Goal: Check status

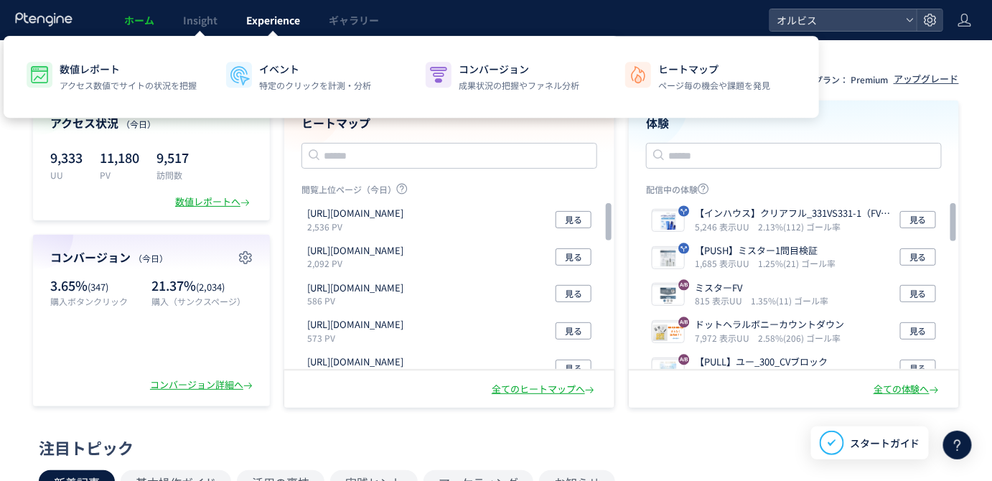
click at [274, 17] on span "Experience" at bounding box center [273, 20] width 54 height 14
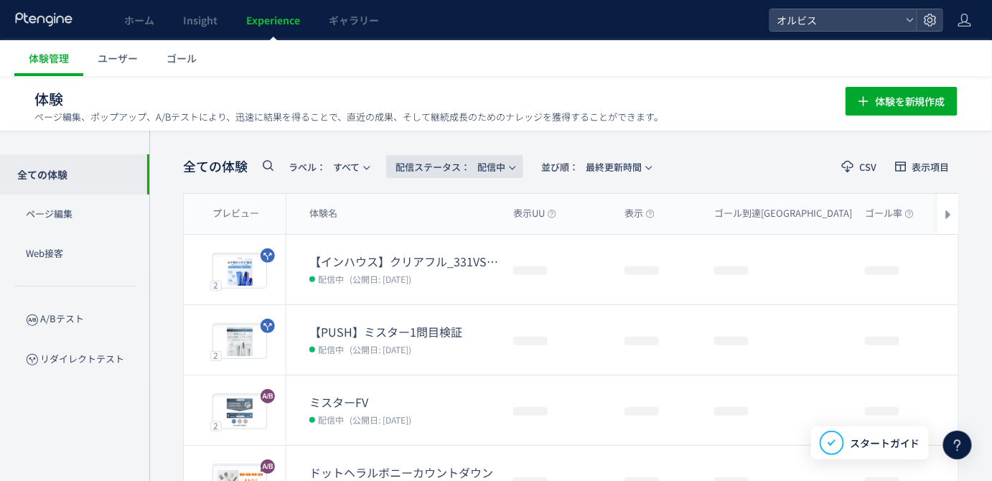
click at [494, 165] on span "配信ステータス​： 配信中" at bounding box center [451, 167] width 110 height 24
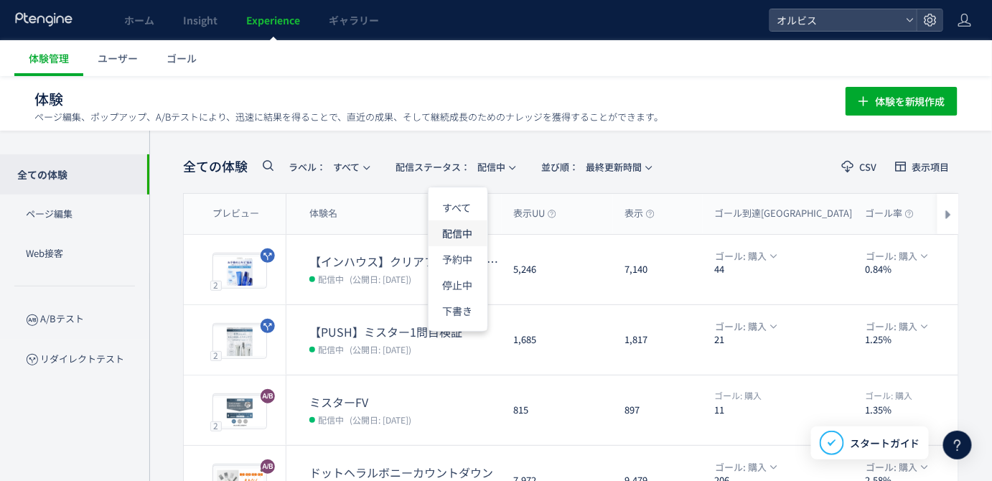
click at [458, 236] on li "配信中" at bounding box center [458, 233] width 59 height 26
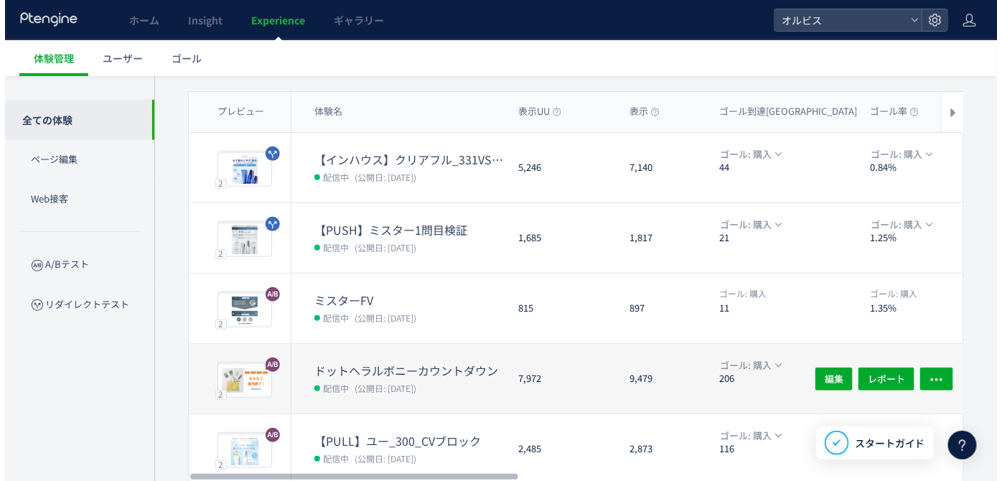
scroll to position [310, 0]
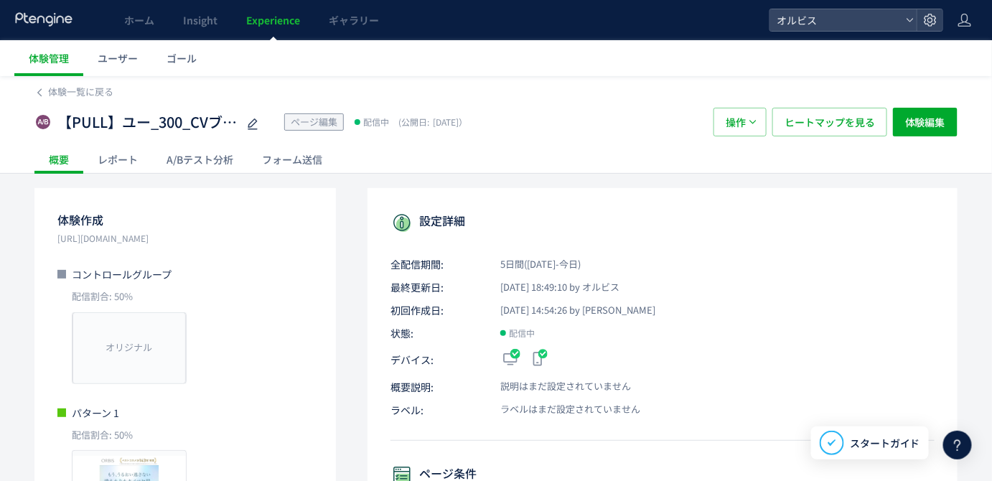
click at [197, 161] on div "A/Bテスト分析" at bounding box center [199, 159] width 95 height 29
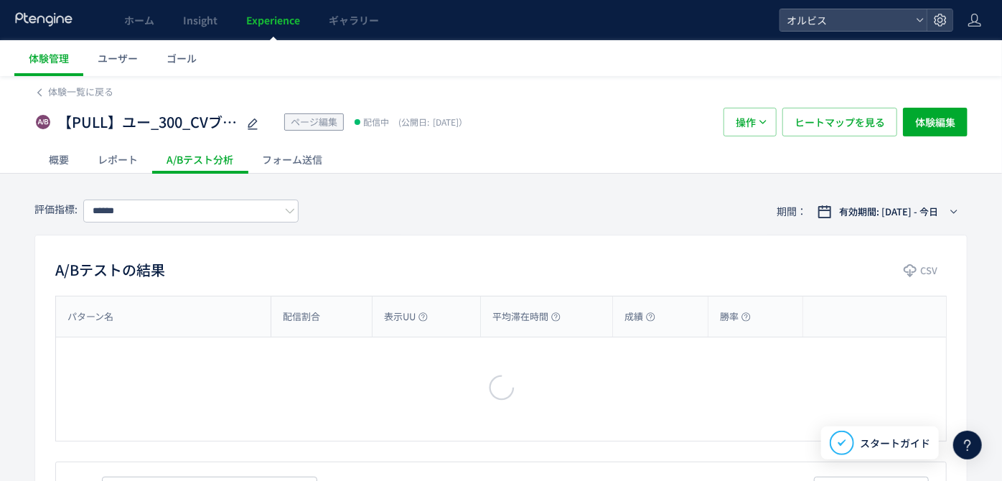
type input "*********"
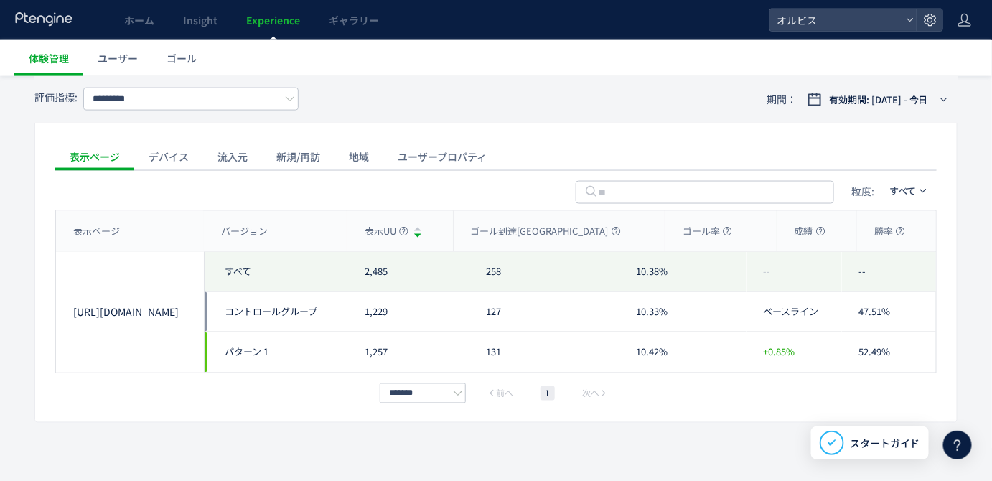
scroll to position [647, 0]
